Goal: Information Seeking & Learning: Learn about a topic

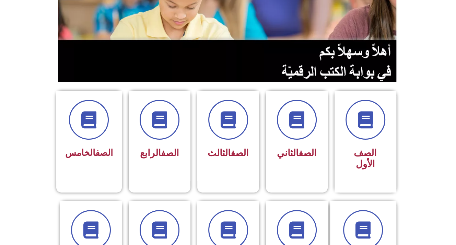
scroll to position [101, 0]
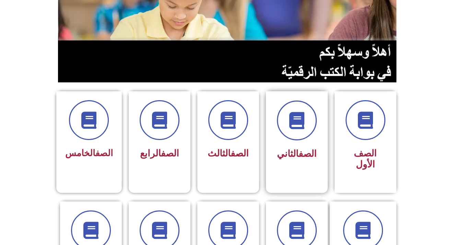
click at [290, 139] on div at bounding box center [296, 121] width 43 height 40
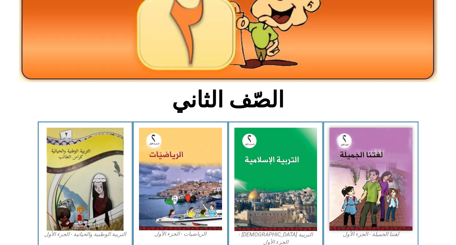
scroll to position [125, 0]
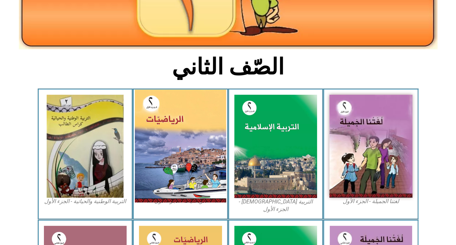
click at [182, 154] on img at bounding box center [180, 146] width 91 height 113
click at [170, 134] on img at bounding box center [180, 146] width 91 height 113
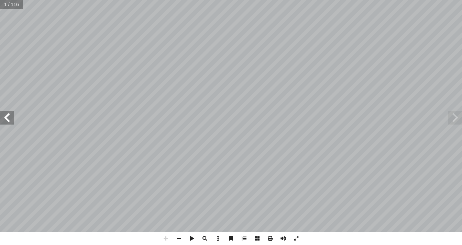
click at [13, 118] on span at bounding box center [7, 118] width 14 height 14
click at [12, 116] on span at bounding box center [7, 118] width 14 height 14
click at [10, 116] on span at bounding box center [7, 118] width 14 height 14
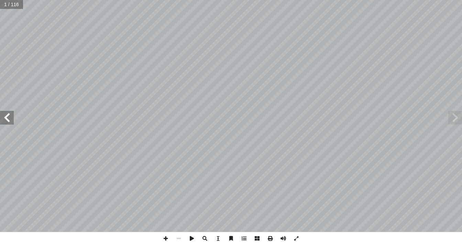
click at [10, 116] on span at bounding box center [7, 118] width 14 height 14
click at [10, 114] on span at bounding box center [7, 118] width 14 height 14
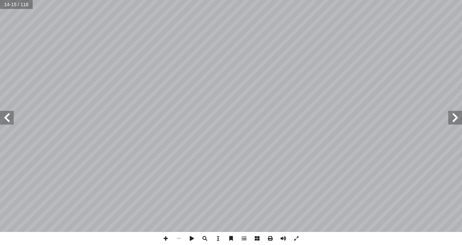
click at [10, 114] on span at bounding box center [7, 118] width 14 height 14
click at [11, 113] on span at bounding box center [7, 118] width 14 height 14
